Goal: Task Accomplishment & Management: Use online tool/utility

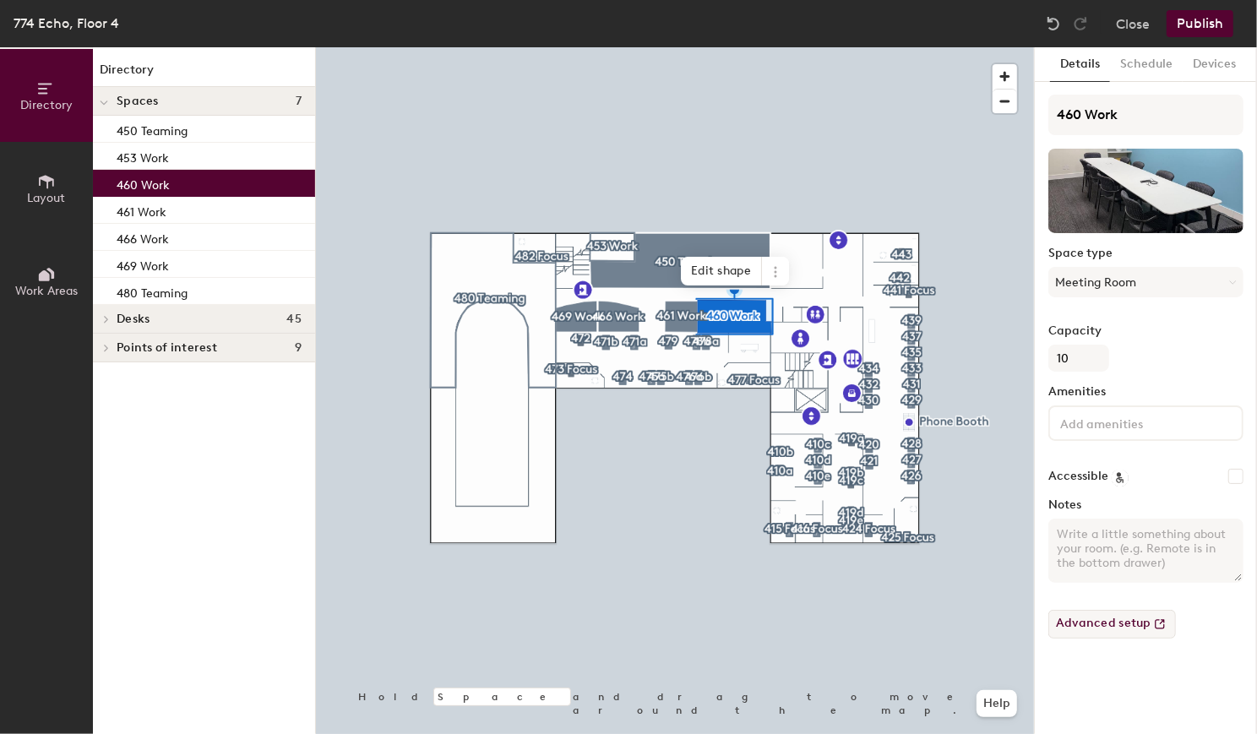
click at [1134, 626] on button "Advanced setup" at bounding box center [1113, 624] width 128 height 29
click at [1086, 622] on button "Advanced setup" at bounding box center [1113, 624] width 128 height 29
click at [1137, 63] on button "Schedule" at bounding box center [1146, 64] width 73 height 35
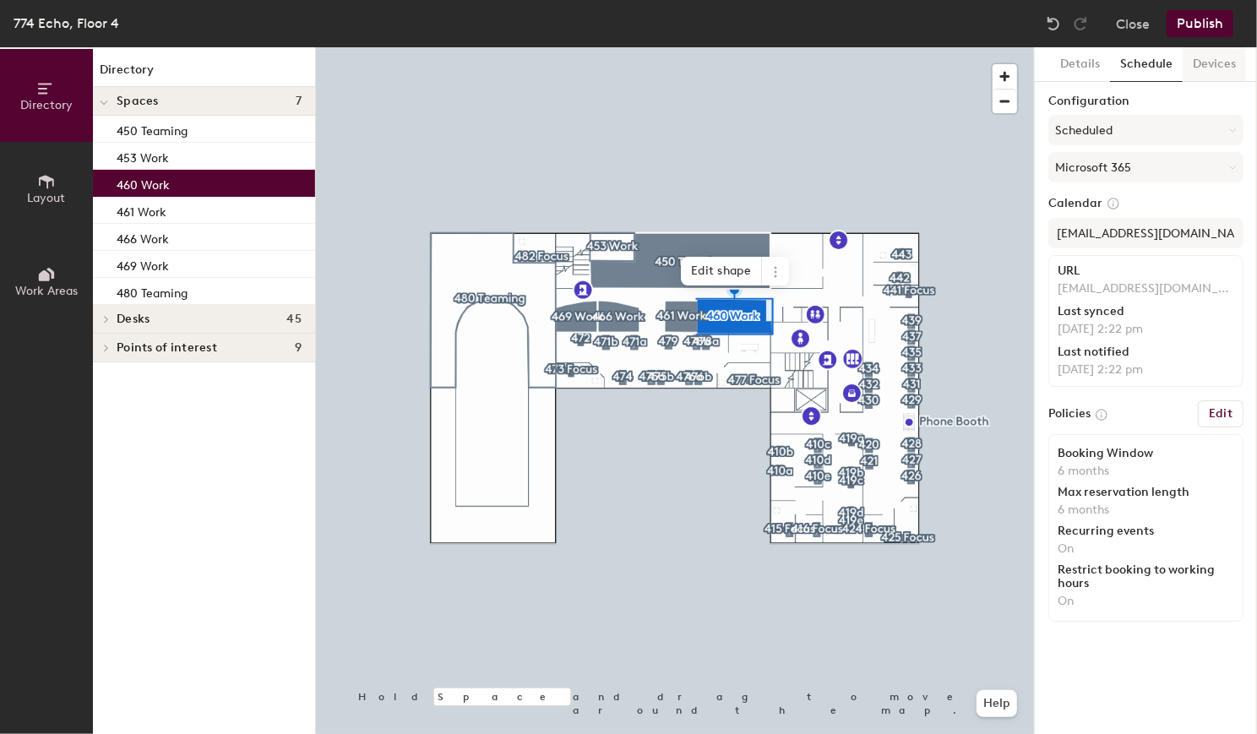
click at [1202, 65] on button "Devices" at bounding box center [1214, 64] width 63 height 35
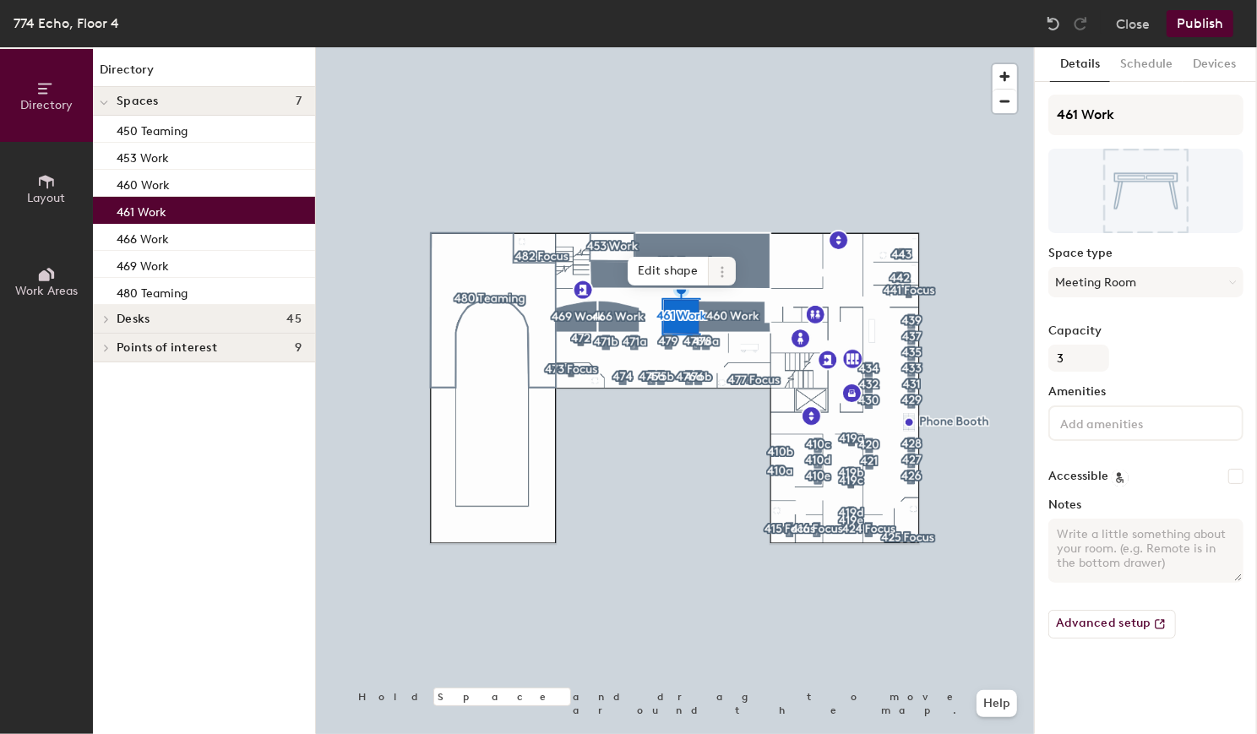
click at [724, 276] on icon at bounding box center [723, 272] width 14 height 14
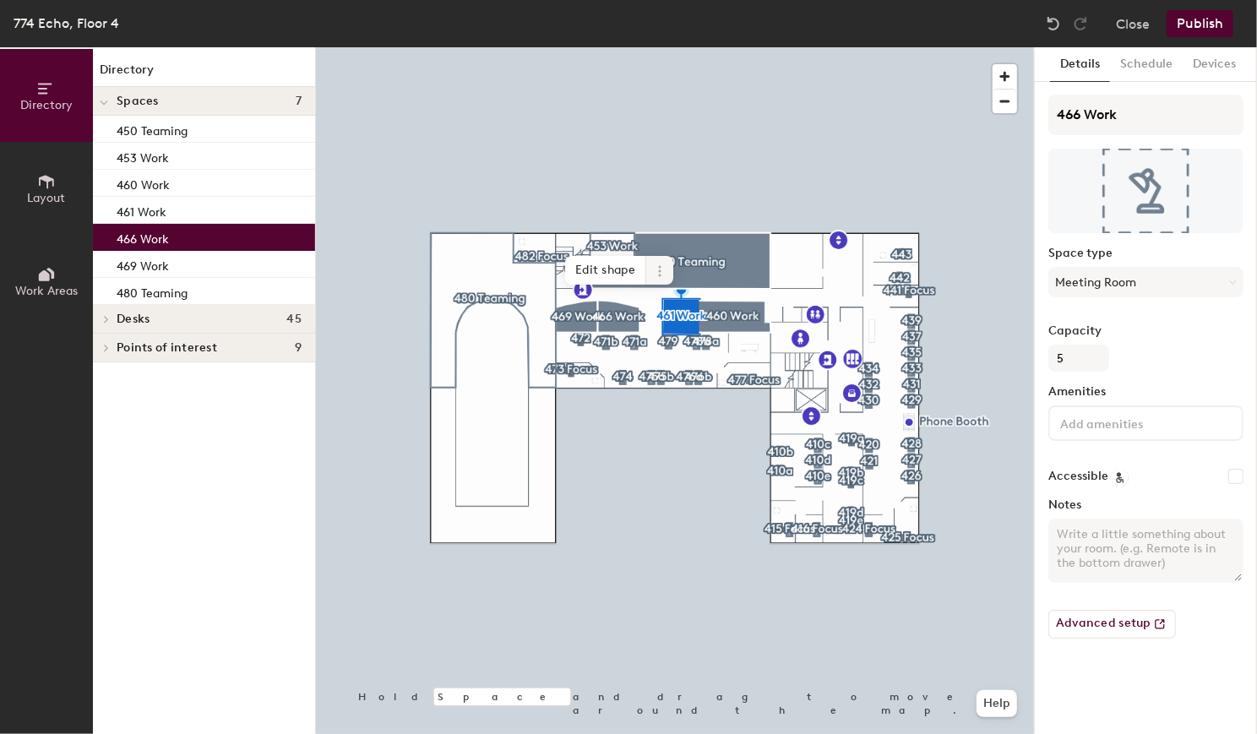
click at [663, 275] on icon at bounding box center [660, 271] width 14 height 14
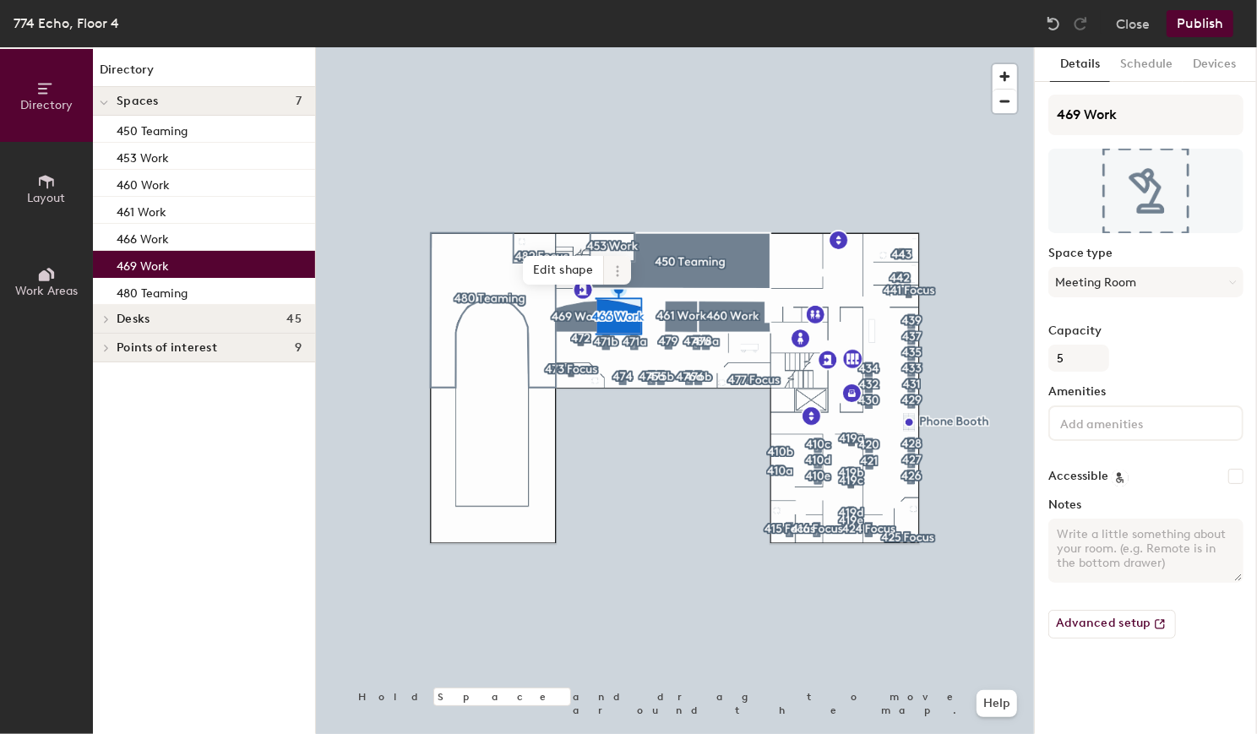
click at [619, 265] on icon at bounding box center [618, 271] width 14 height 14
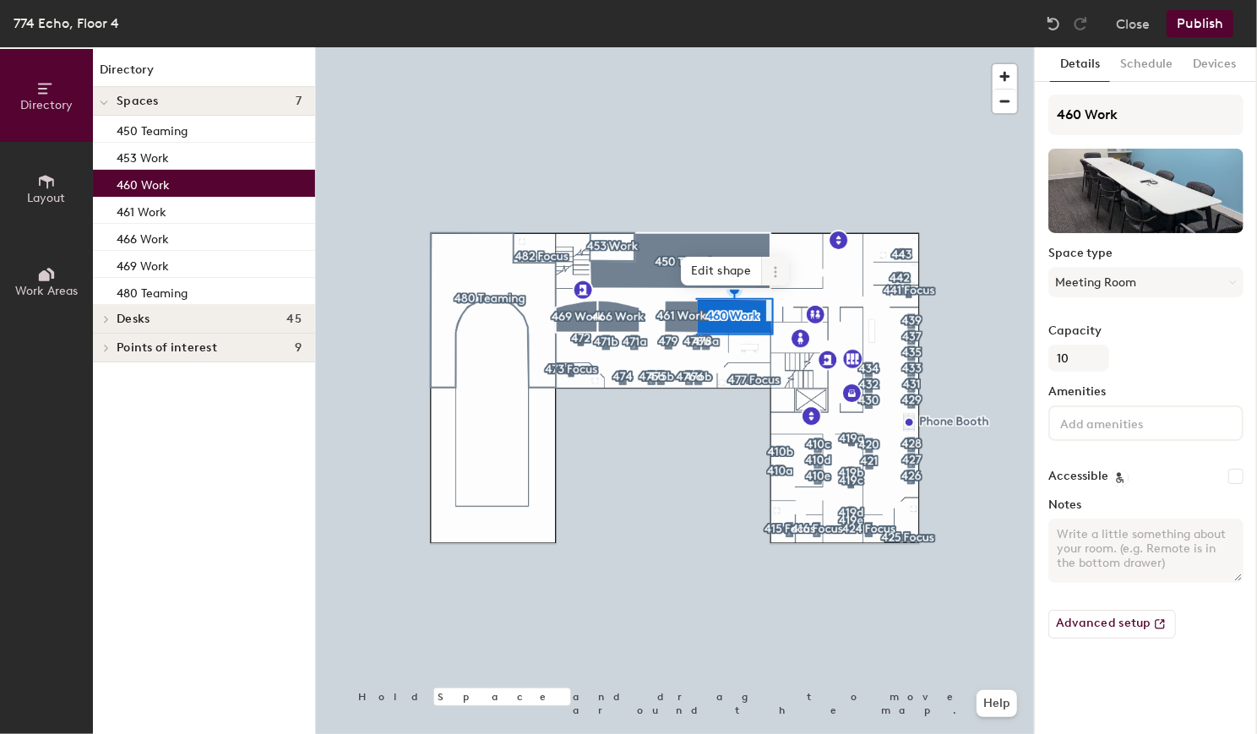
click at [769, 275] on icon at bounding box center [776, 272] width 14 height 14
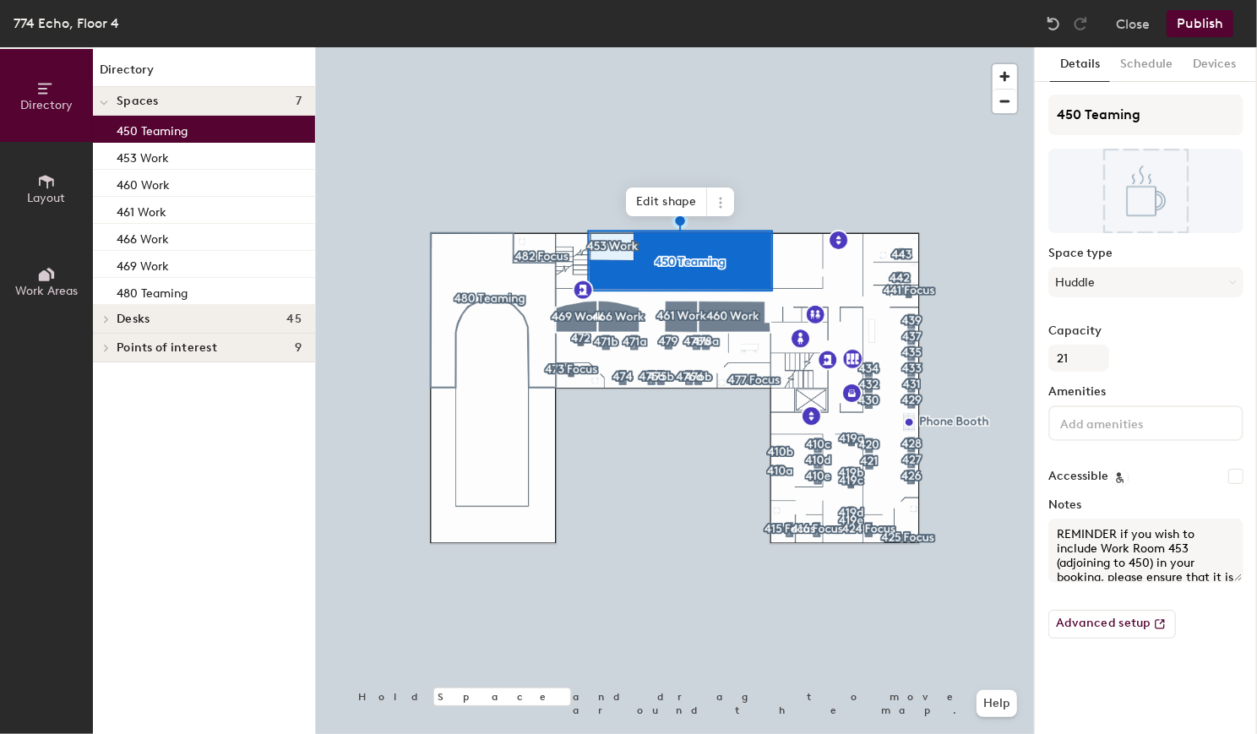
click at [1221, 24] on button "Publish" at bounding box center [1200, 23] width 67 height 27
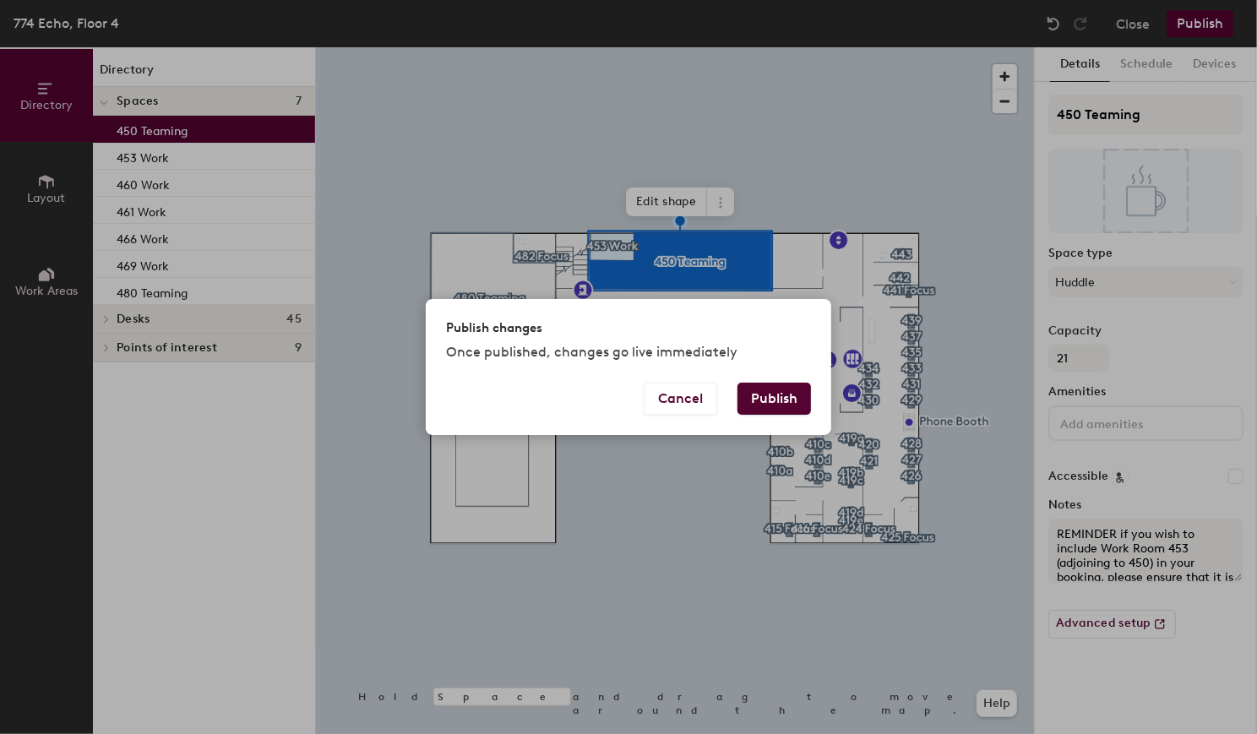
click at [765, 403] on button "Publish" at bounding box center [775, 399] width 74 height 32
